Goal: Information Seeking & Learning: Learn about a topic

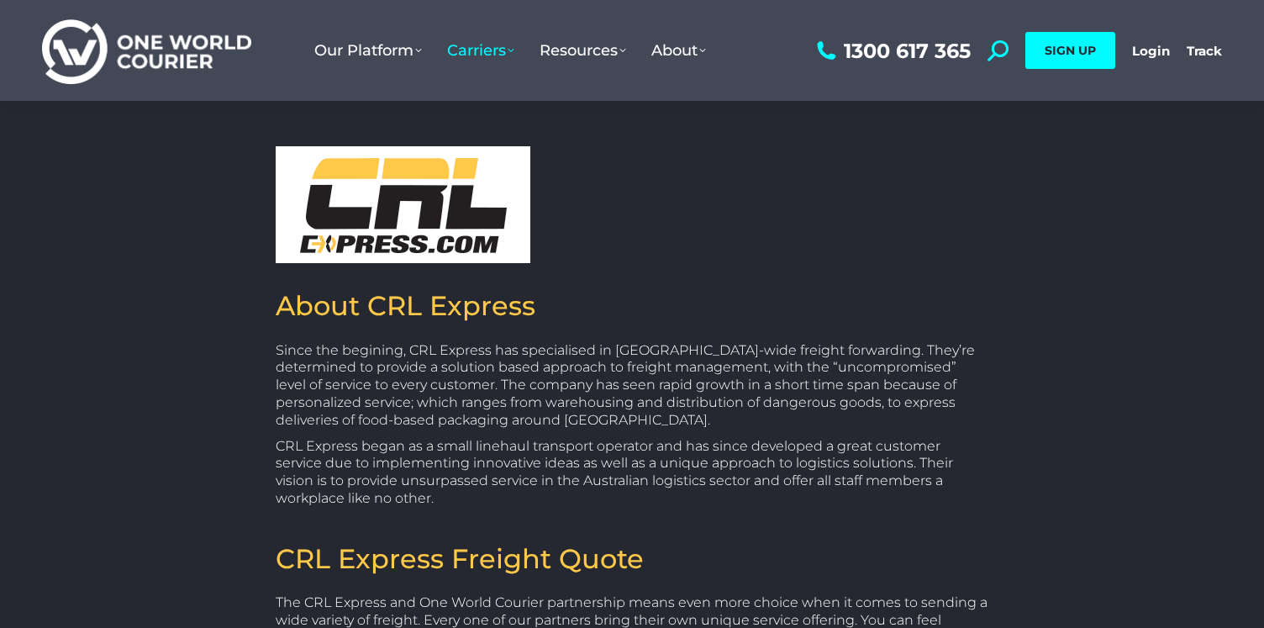
click at [482, 46] on span "Carriers" at bounding box center [480, 50] width 67 height 18
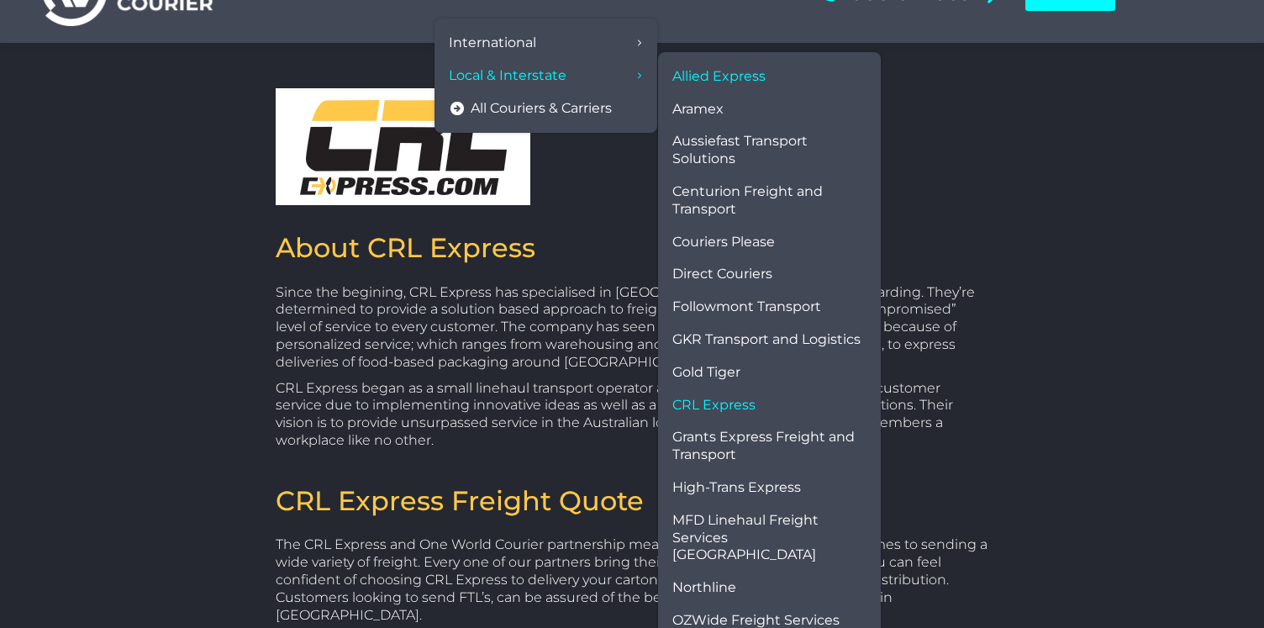
scroll to position [62, 0]
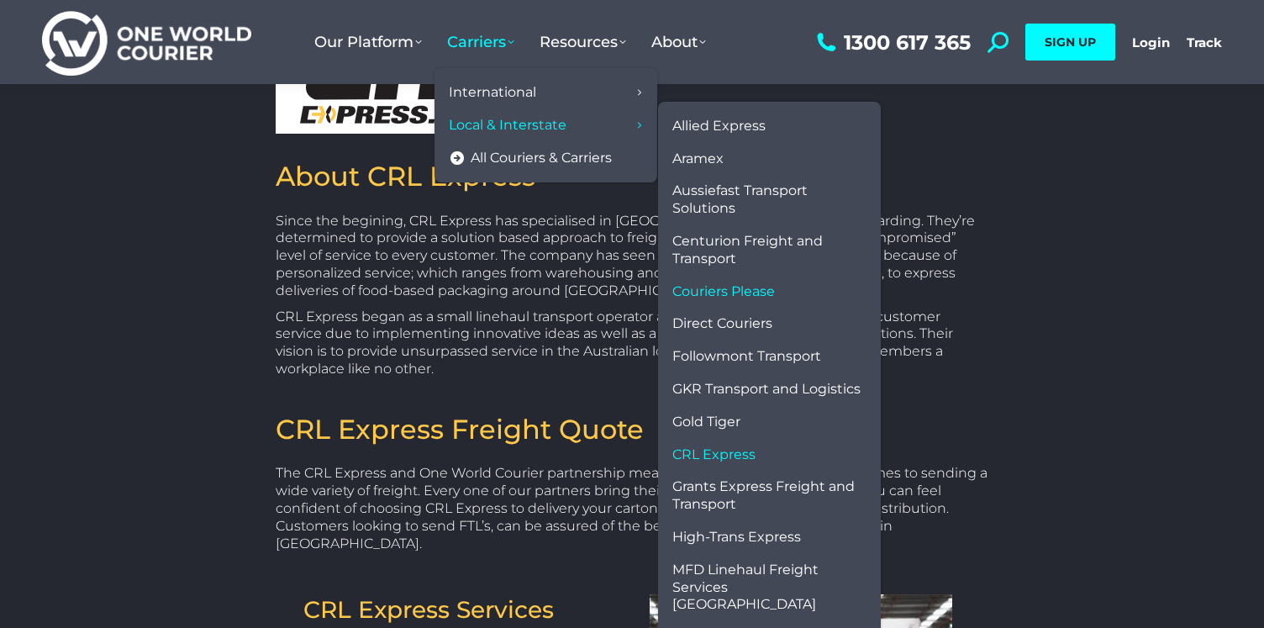
scroll to position [137, 0]
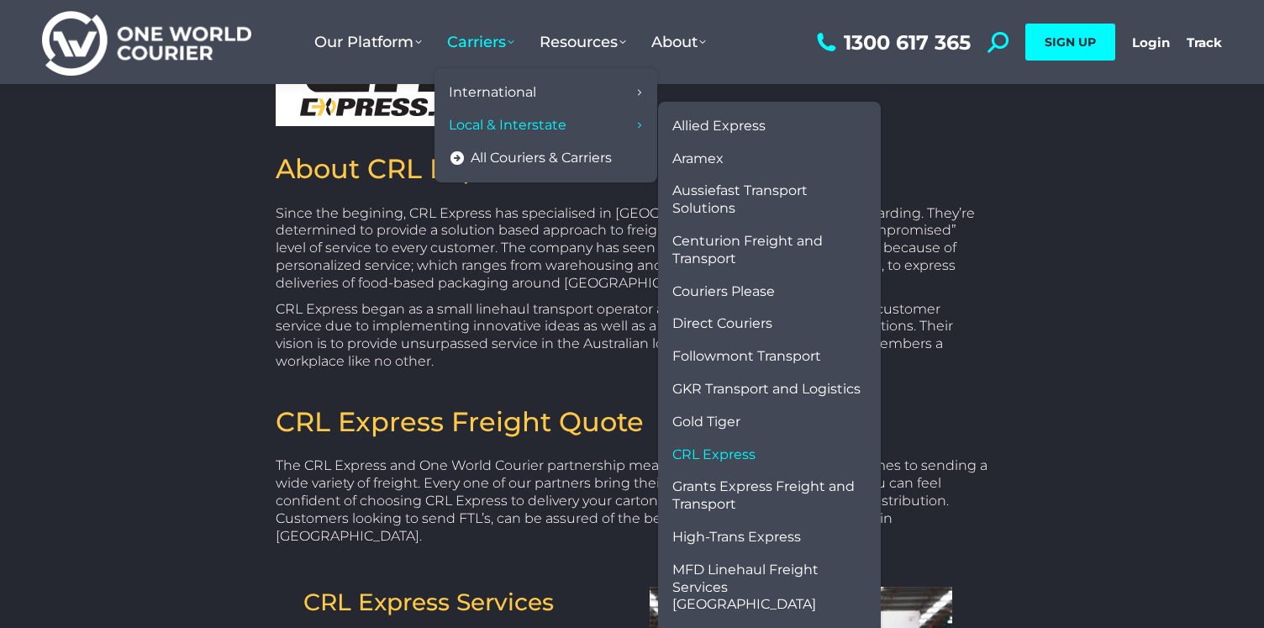
click at [713, 627] on span "Northline" at bounding box center [704, 638] width 64 height 18
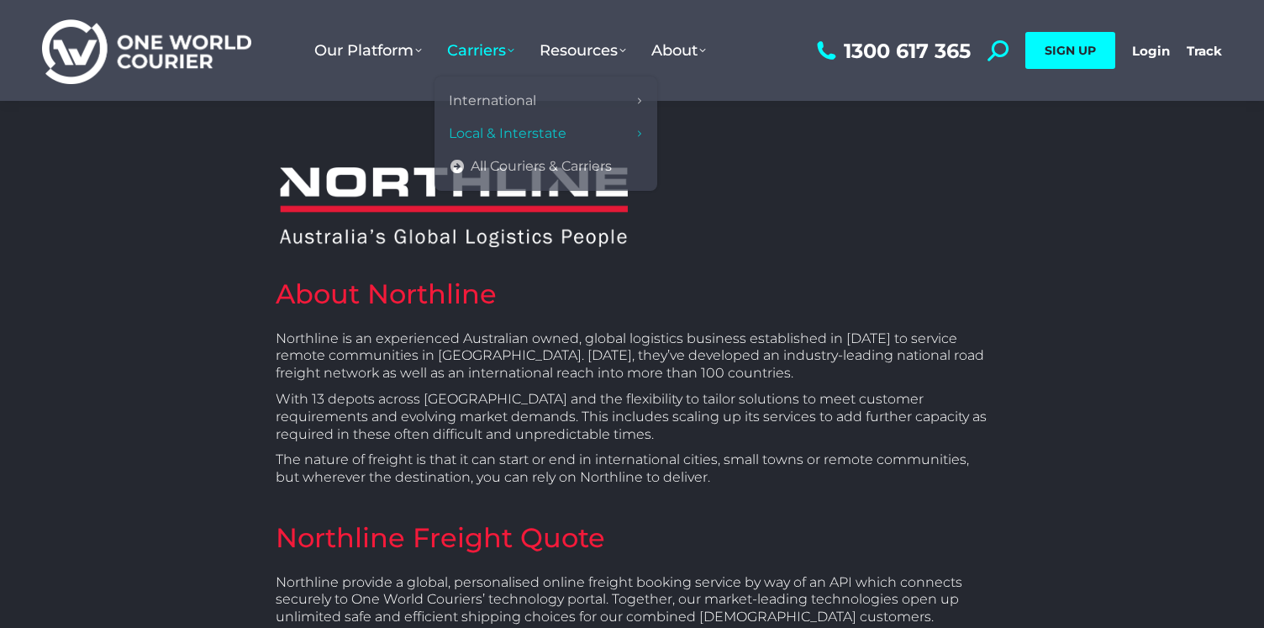
click at [479, 50] on span "Carriers" at bounding box center [480, 50] width 67 height 18
